Goal: Complete application form

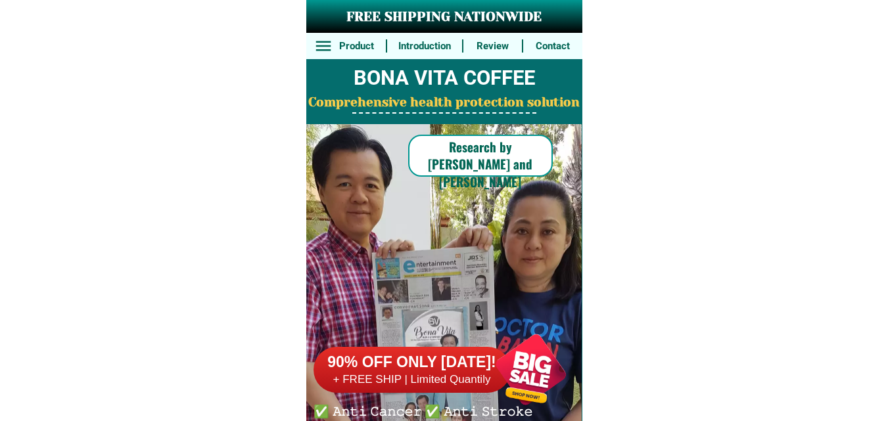
click at [535, 361] on div at bounding box center [530, 369] width 103 height 103
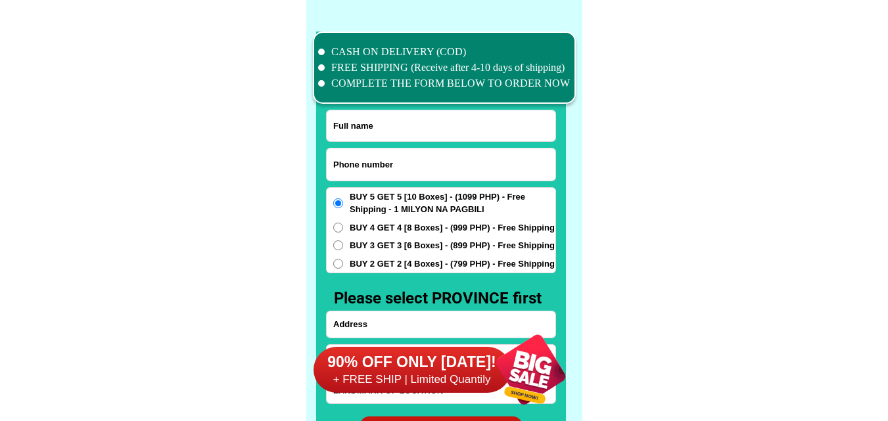
scroll to position [10221, 0]
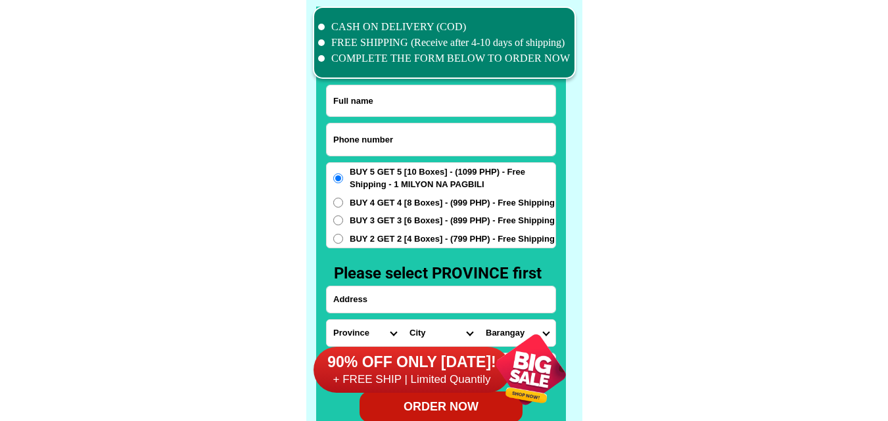
click at [387, 138] on input "Input phone_number" at bounding box center [441, 140] width 229 height 32
paste input "09165594939"
type input "09165594939"
click at [391, 101] on input "Input full_name" at bounding box center [441, 100] width 229 height 31
paste input "[PERSON_NAME]"
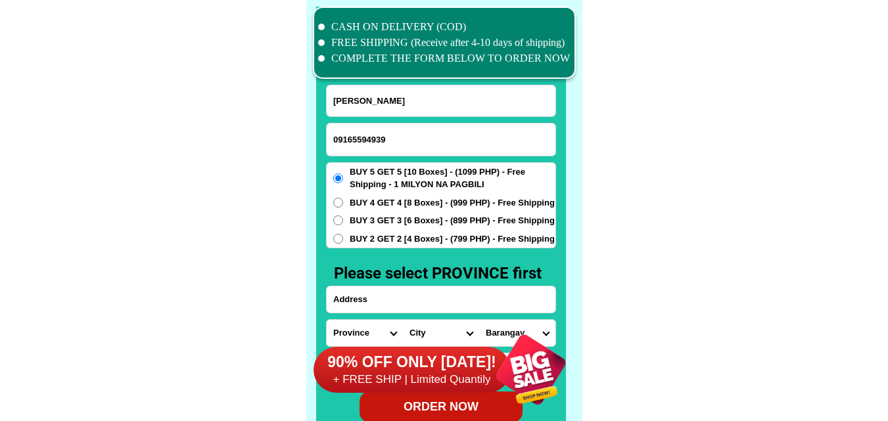
type input "[PERSON_NAME]"
paste input "sitio alang alang brgy. corazon general [PERSON_NAME] [GEOGRAPHIC_DATA] [GEOGRA…"
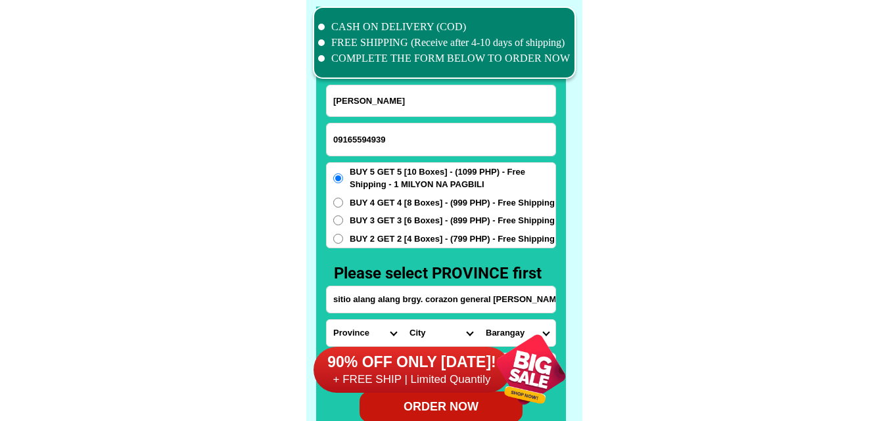
click at [387, 299] on input "sitio alang alang brgy. corazon general [PERSON_NAME] [GEOGRAPHIC_DATA] [GEOGRA…" at bounding box center [441, 300] width 229 height 26
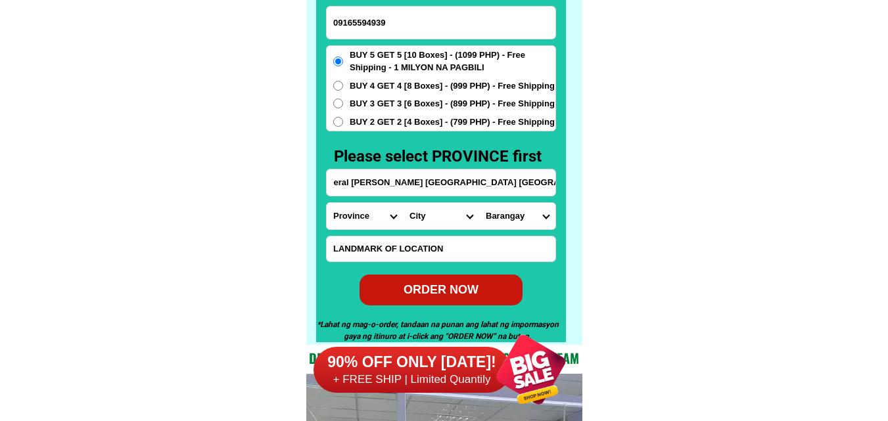
scroll to position [10352, 0]
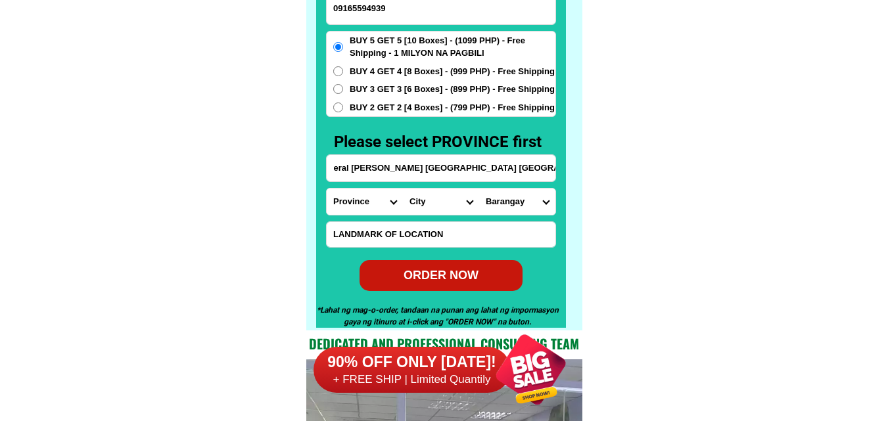
type input "sitio alang alang brgy. corazon general [PERSON_NAME] [GEOGRAPHIC_DATA] [GEOGRA…"
click at [352, 196] on select "Province [GEOGRAPHIC_DATA] [GEOGRAPHIC_DATA] [GEOGRAPHIC_DATA] [GEOGRAPHIC_DATA…" at bounding box center [365, 202] width 76 height 26
select select "63_829"
click at [327, 189] on select "Province [GEOGRAPHIC_DATA] [GEOGRAPHIC_DATA] [GEOGRAPHIC_DATA] [GEOGRAPHIC_DATA…" at bounding box center [365, 202] width 76 height 26
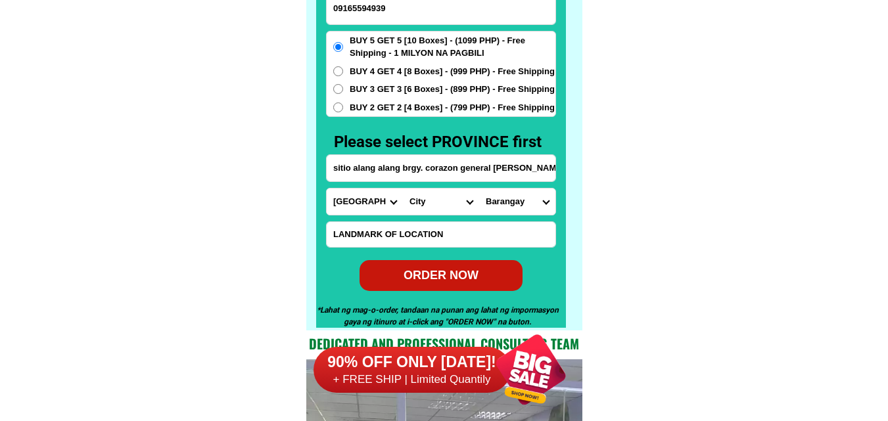
click at [437, 203] on select "City Bacuag [GEOGRAPHIC_DATA] [GEOGRAPHIC_DATA][PERSON_NAME] [GEOGRAPHIC_DATA] …" at bounding box center [441, 202] width 76 height 26
click at [513, 170] on input "sitio alang alang brgy. corazon general [PERSON_NAME] [GEOGRAPHIC_DATA] [GEOGRA…" at bounding box center [441, 168] width 229 height 26
click at [423, 199] on select "City Bacuag [GEOGRAPHIC_DATA] [GEOGRAPHIC_DATA][PERSON_NAME] [GEOGRAPHIC_DATA] …" at bounding box center [441, 202] width 76 height 26
select select "63_8294815"
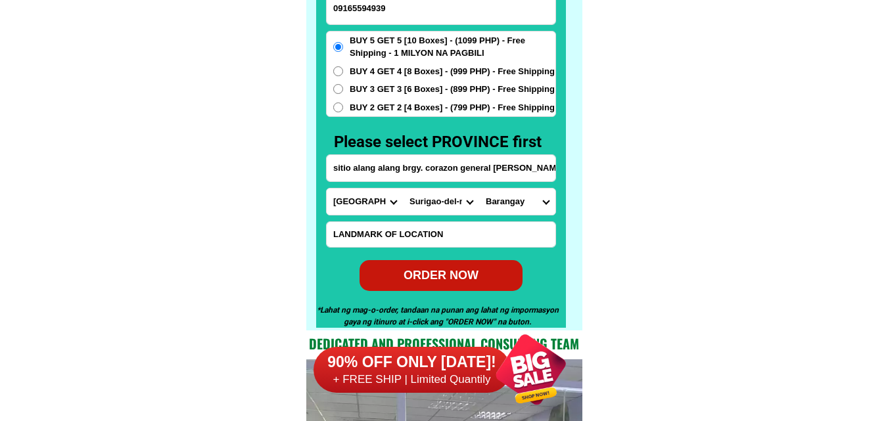
click at [403, 189] on select "City Bacuag [GEOGRAPHIC_DATA] [GEOGRAPHIC_DATA][PERSON_NAME] [GEOGRAPHIC_DATA] …" at bounding box center [441, 202] width 76 height 26
click at [522, 201] on select "Barangay Anajawan Cabitoonan Catangnan [PERSON_NAME] La januza [PERSON_NAME] Ma…" at bounding box center [517, 202] width 76 height 26
select select "63_82948151232"
click at [479, 189] on select "Barangay Anajawan Cabitoonan Catangnan [PERSON_NAME] La januza [PERSON_NAME] Ma…" at bounding box center [517, 202] width 76 height 26
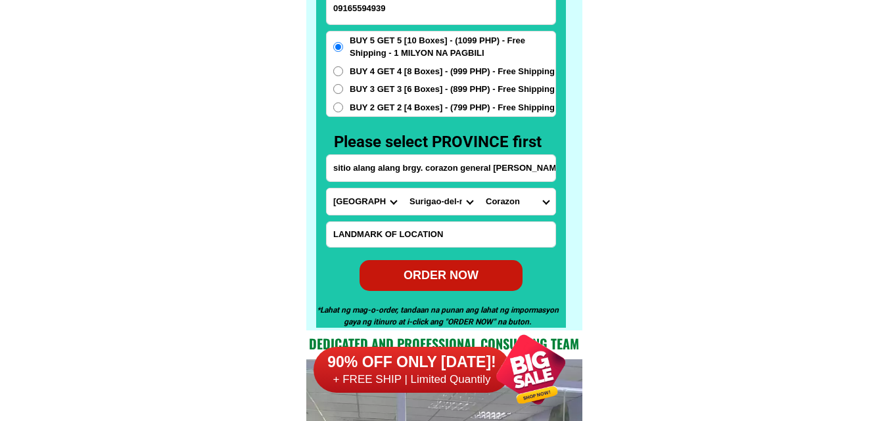
click at [436, 274] on div "ORDER NOW" at bounding box center [441, 275] width 164 height 18
type input "09165594939"
type input "sitio alang alang brgy. corazon general [PERSON_NAME] [GEOGRAPHIC_DATA] [GEOGRA…"
radio input "true"
